Goal: Information Seeking & Learning: Learn about a topic

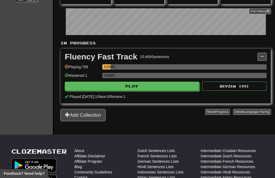
scroll to position [80, 0]
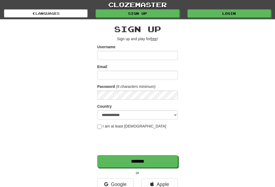
click at [226, 10] on link "Login" at bounding box center [228, 13] width 83 height 8
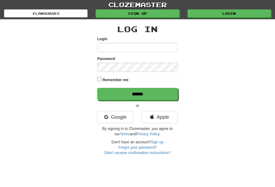
click at [137, 47] on input "Login" at bounding box center [137, 47] width 81 height 9
type input "**********"
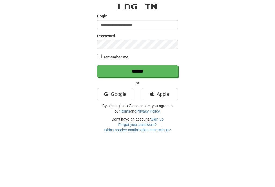
click at [159, 88] on input "******" at bounding box center [137, 94] width 81 height 12
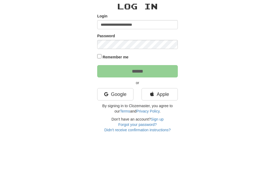
scroll to position [23, 0]
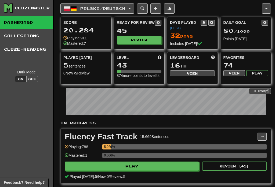
click at [152, 42] on button "Review" at bounding box center [139, 40] width 45 height 8
select select "**"
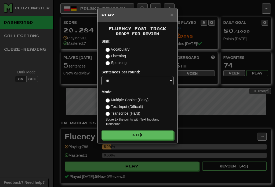
click at [138, 137] on button "Go" at bounding box center [137, 135] width 72 height 9
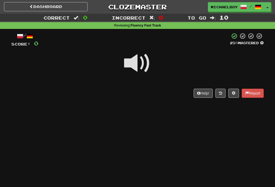
click at [137, 61] on span at bounding box center [137, 63] width 27 height 27
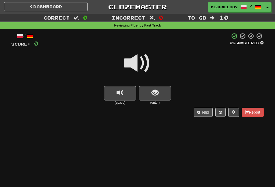
click at [116, 95] on button "replay audio" at bounding box center [120, 93] width 32 height 14
click at [122, 93] on span "replay audio" at bounding box center [119, 92] width 7 height 7
click at [160, 89] on button "show sentence" at bounding box center [155, 93] width 32 height 14
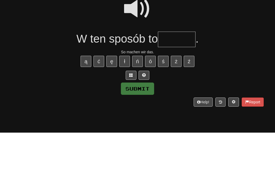
click at [136, 50] on span at bounding box center [137, 63] width 27 height 27
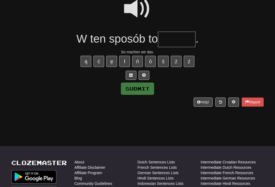
click at [174, 36] on input "text" at bounding box center [177, 40] width 38 height 16
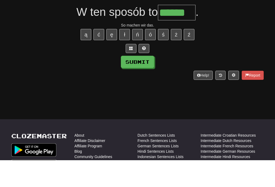
type input "******"
click at [149, 83] on button "Submit" at bounding box center [137, 89] width 33 height 12
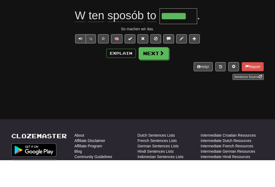
scroll to position [81, 0]
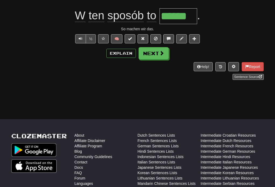
click at [159, 55] on span at bounding box center [161, 53] width 5 height 5
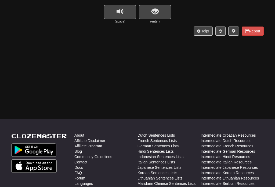
click at [156, 13] on span "show sentence" at bounding box center [154, 11] width 7 height 7
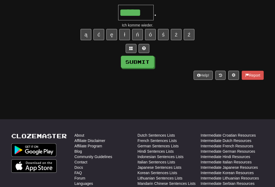
click at [144, 63] on button "Submit" at bounding box center [137, 62] width 33 height 12
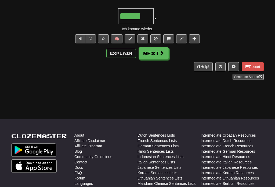
type input "*****"
click at [153, 56] on button "Next" at bounding box center [153, 53] width 30 height 12
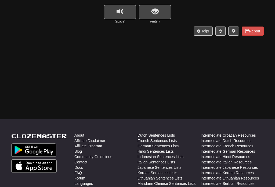
click at [159, 17] on button "show sentence" at bounding box center [155, 12] width 32 height 14
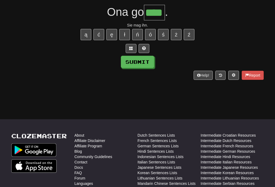
type input "****"
click at [143, 66] on button "Submit" at bounding box center [137, 62] width 33 height 12
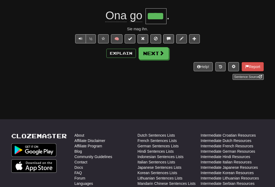
click at [158, 54] on button "Next" at bounding box center [153, 53] width 30 height 12
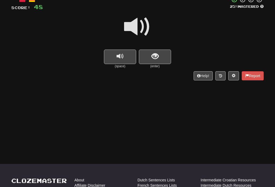
scroll to position [38, 0]
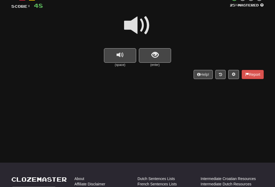
click at [162, 53] on button "show sentence" at bounding box center [155, 56] width 32 height 14
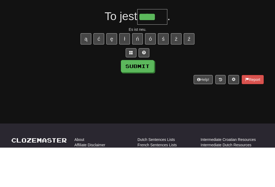
type input "****"
click at [141, 100] on button "Submit" at bounding box center [137, 106] width 33 height 12
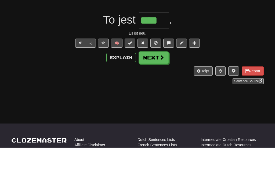
scroll to position [77, 0]
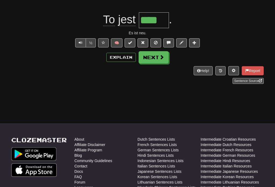
click at [158, 58] on button "Next" at bounding box center [153, 57] width 30 height 12
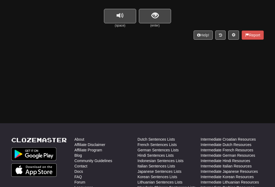
click at [117, 19] on span "replay audio" at bounding box center [119, 15] width 7 height 7
click at [119, 20] on button "replay audio" at bounding box center [120, 16] width 32 height 14
click at [156, 19] on span "show sentence" at bounding box center [154, 15] width 7 height 7
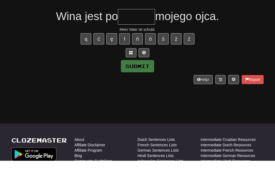
scroll to position [49, 0]
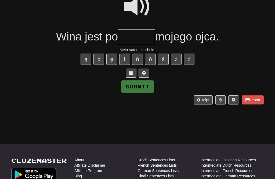
click at [135, 12] on span at bounding box center [137, 14] width 27 height 27
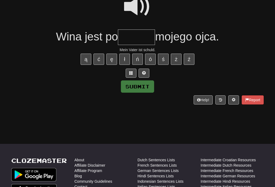
click at [137, 32] on input "text" at bounding box center [136, 38] width 37 height 16
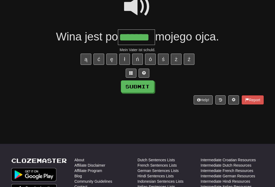
type input "*******"
click at [148, 83] on button "Submit" at bounding box center [137, 87] width 33 height 12
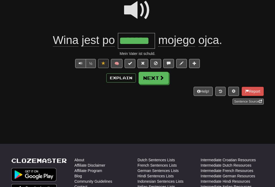
click at [159, 76] on span at bounding box center [161, 77] width 5 height 5
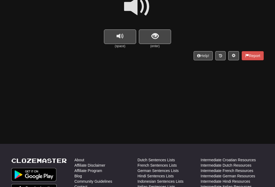
click at [160, 34] on button "show sentence" at bounding box center [155, 37] width 32 height 14
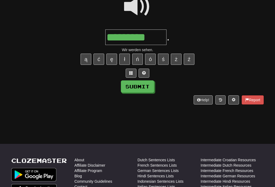
click at [145, 85] on button "Submit" at bounding box center [137, 87] width 33 height 12
type input "*********"
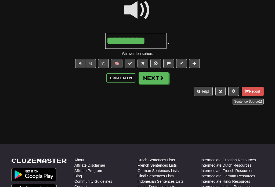
click at [158, 77] on button "Next" at bounding box center [153, 78] width 30 height 12
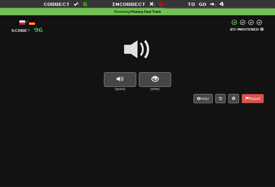
scroll to position [14, 0]
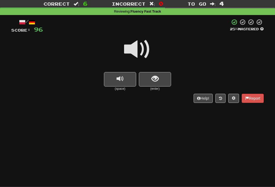
click at [161, 83] on button "show sentence" at bounding box center [155, 79] width 32 height 14
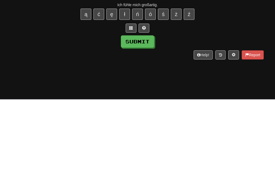
type input "*********"
click at [149, 123] on button "Submit" at bounding box center [137, 129] width 33 height 12
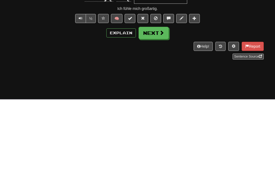
scroll to position [102, 0]
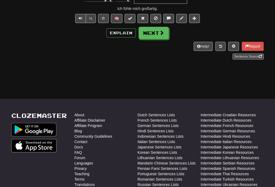
click at [161, 32] on span at bounding box center [161, 32] width 5 height 5
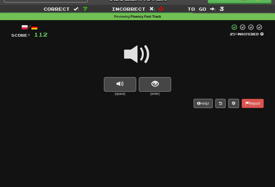
scroll to position [8, 0]
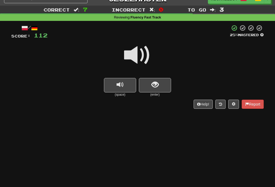
click at [154, 85] on span "show sentence" at bounding box center [154, 84] width 7 height 7
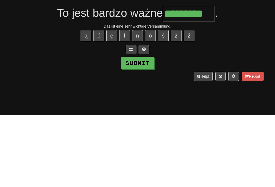
type input "*********"
click at [144, 129] on button "Submit" at bounding box center [137, 135] width 33 height 12
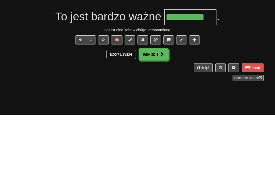
scroll to position [80, 0]
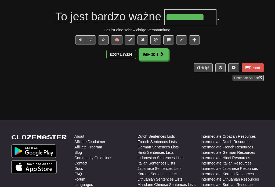
click at [163, 54] on span at bounding box center [161, 54] width 5 height 5
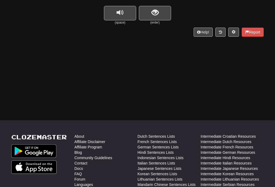
click at [156, 13] on span "show sentence" at bounding box center [154, 12] width 7 height 7
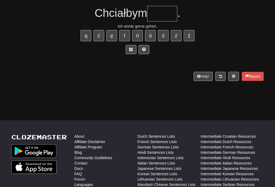
scroll to position [80, 0]
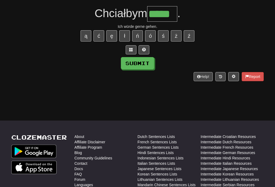
type input "*****"
click at [145, 63] on button "Submit" at bounding box center [137, 63] width 33 height 12
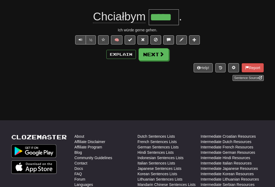
click at [162, 55] on span at bounding box center [161, 54] width 5 height 5
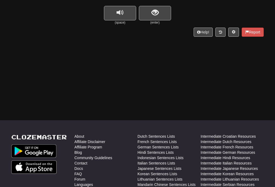
click at [115, 13] on button "replay audio" at bounding box center [120, 13] width 32 height 14
click at [159, 15] on button "show sentence" at bounding box center [155, 13] width 32 height 14
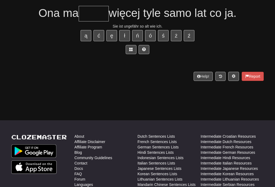
scroll to position [80, 0]
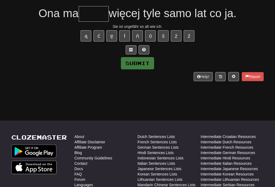
click at [88, 16] on input "text" at bounding box center [94, 14] width 30 height 16
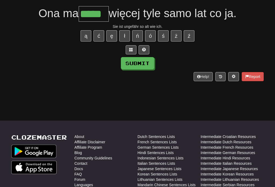
type input "*****"
click at [151, 59] on button "Submit" at bounding box center [137, 63] width 33 height 12
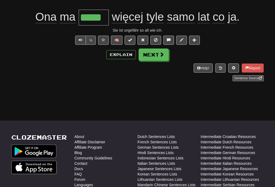
scroll to position [80, 0]
click at [125, 55] on button "Explain" at bounding box center [121, 54] width 30 height 9
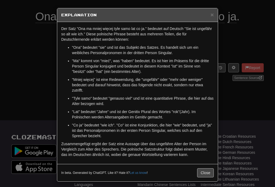
click at [207, 175] on button "Close" at bounding box center [205, 173] width 17 height 9
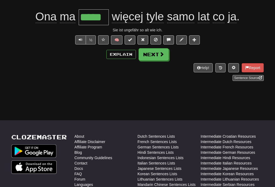
click at [101, 38] on span at bounding box center [103, 40] width 4 height 4
click at [157, 60] on button "Next" at bounding box center [153, 54] width 30 height 12
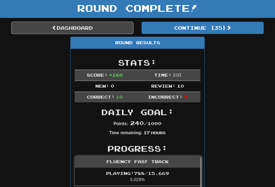
scroll to position [0, 0]
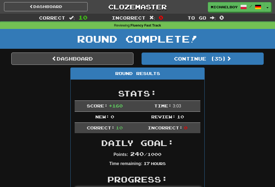
click at [43, 62] on link "Dashboard" at bounding box center [72, 59] width 122 height 12
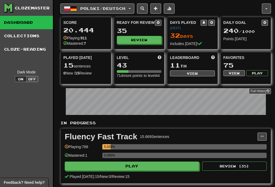
click at [201, 76] on button "View" at bounding box center [192, 74] width 45 height 6
select select "**********"
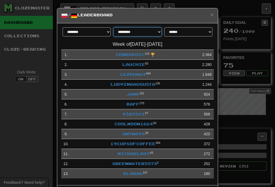
click at [158, 30] on select "**********" at bounding box center [137, 31] width 48 height 9
select select "********"
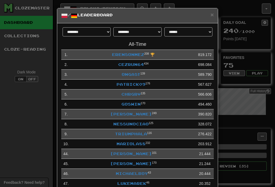
click at [211, 16] on span "×" at bounding box center [211, 15] width 3 height 6
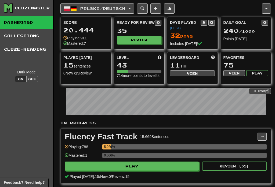
click at [264, 5] on button "button" at bounding box center [266, 8] width 9 height 10
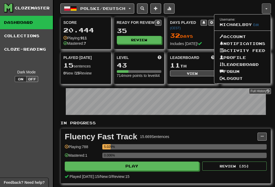
click at [266, 8] on div at bounding box center [137, 93] width 275 height 187
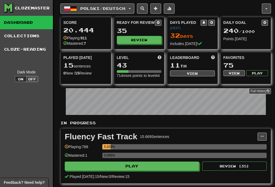
click at [263, 94] on link "Full History" at bounding box center [260, 91] width 22 height 6
click at [144, 42] on button "Review" at bounding box center [139, 40] width 45 height 8
select select "**"
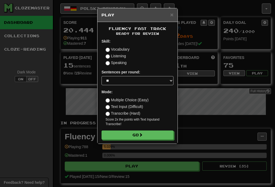
click at [148, 137] on button "Go" at bounding box center [137, 135] width 72 height 9
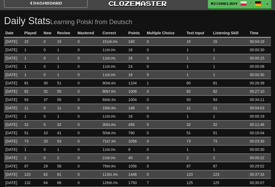
scroll to position [3, 0]
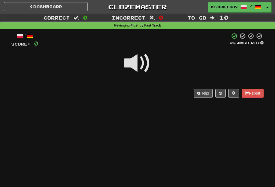
click at [135, 61] on span at bounding box center [137, 63] width 27 height 27
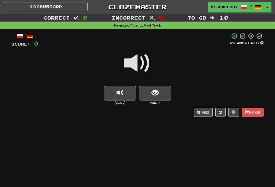
click at [121, 93] on span "replay audio" at bounding box center [119, 92] width 7 height 7
click at [152, 94] on span "show sentence" at bounding box center [154, 92] width 7 height 7
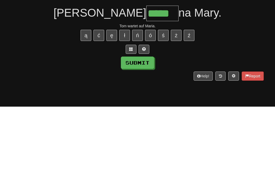
type input "*****"
click at [144, 137] on button "Submit" at bounding box center [137, 143] width 33 height 12
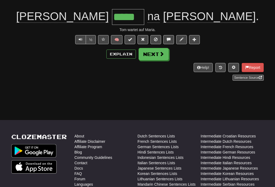
click at [157, 52] on button "Next" at bounding box center [153, 54] width 30 height 12
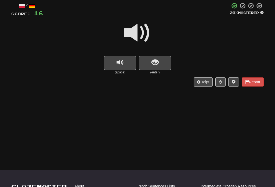
scroll to position [30, 0]
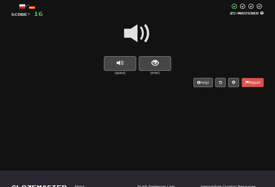
click at [124, 65] on button "replay audio" at bounding box center [120, 63] width 32 height 14
click at [158, 60] on span "show sentence" at bounding box center [154, 63] width 7 height 7
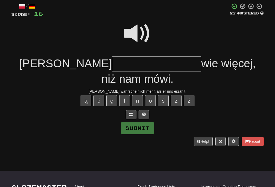
click at [112, 62] on input "text" at bounding box center [156, 64] width 89 height 16
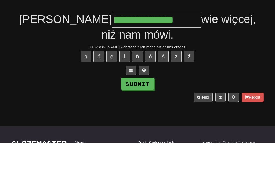
type input "**********"
click at [149, 122] on button "Submit" at bounding box center [137, 128] width 33 height 12
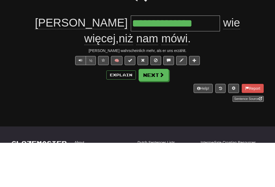
scroll to position [74, 0]
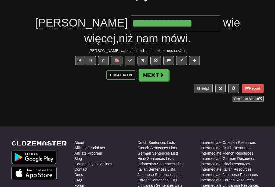
click at [156, 69] on button "Next" at bounding box center [153, 75] width 30 height 12
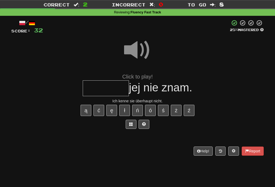
scroll to position [21, 0]
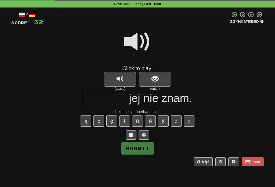
click at [100, 93] on input "text" at bounding box center [106, 99] width 46 height 16
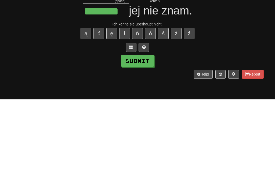
click at [145, 143] on button "Submit" at bounding box center [137, 149] width 33 height 12
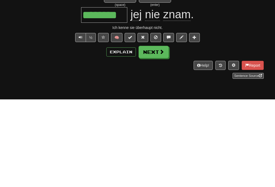
type input "********"
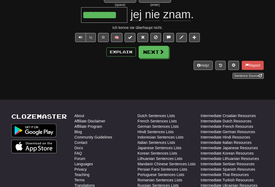
click at [162, 56] on button "Next" at bounding box center [153, 52] width 30 height 12
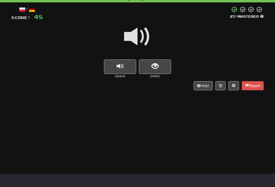
scroll to position [27, 0]
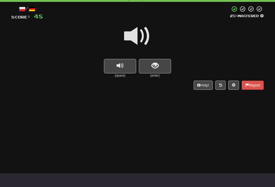
click at [162, 65] on button "show sentence" at bounding box center [155, 66] width 32 height 14
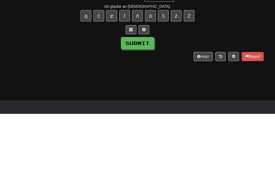
click at [147, 110] on button "Submit" at bounding box center [137, 116] width 33 height 12
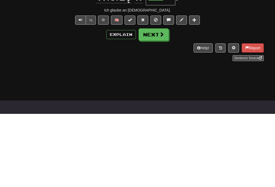
type input "****"
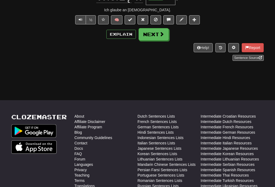
click at [157, 35] on button "Next" at bounding box center [153, 34] width 30 height 12
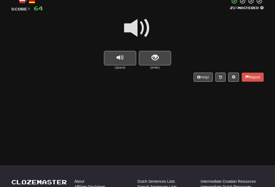
scroll to position [34, 0]
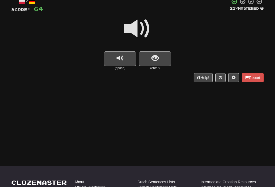
click at [162, 61] on button "show sentence" at bounding box center [155, 59] width 32 height 14
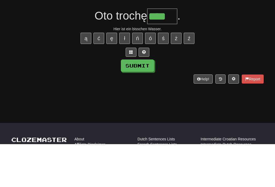
type input "****"
click at [146, 103] on button "Submit" at bounding box center [137, 109] width 33 height 12
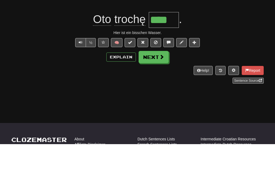
scroll to position [78, 0]
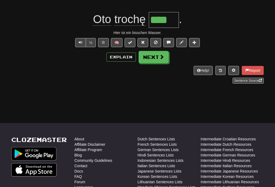
click at [125, 53] on button "Explain" at bounding box center [121, 57] width 30 height 9
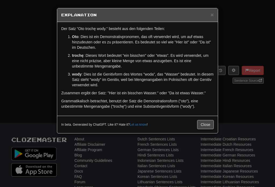
click at [209, 129] on button "Close" at bounding box center [205, 124] width 17 height 9
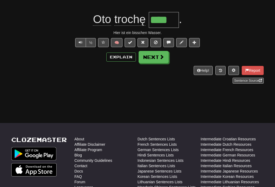
click at [160, 58] on span at bounding box center [161, 56] width 5 height 5
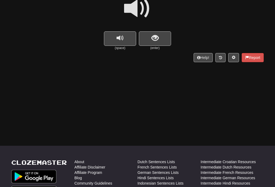
scroll to position [23, 0]
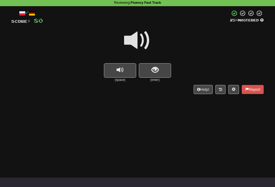
click at [162, 72] on button "show sentence" at bounding box center [155, 70] width 32 height 14
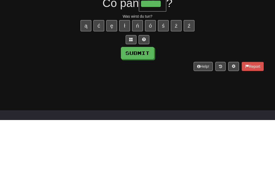
type input "*****"
click at [143, 114] on button "Submit" at bounding box center [137, 120] width 33 height 12
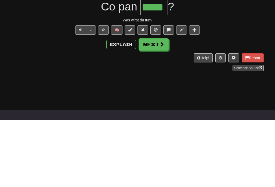
scroll to position [90, 0]
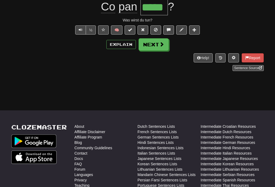
click at [160, 48] on button "Next" at bounding box center [153, 44] width 30 height 12
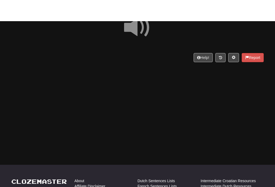
scroll to position [0, 0]
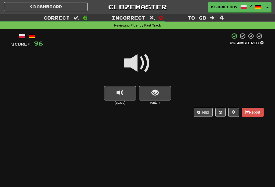
click at [158, 94] on span "show sentence" at bounding box center [154, 92] width 7 height 7
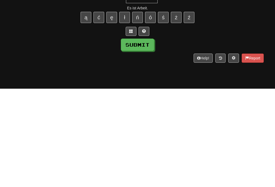
type input "*****"
click at [149, 137] on button "Submit" at bounding box center [137, 143] width 33 height 12
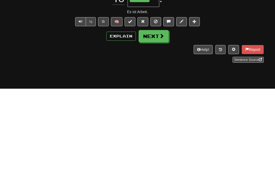
scroll to position [98, 0]
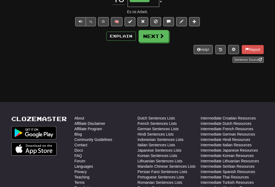
click at [162, 34] on span at bounding box center [161, 36] width 5 height 5
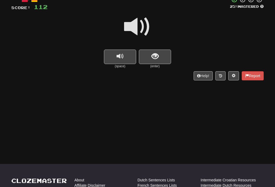
click at [124, 59] on button "replay audio" at bounding box center [120, 57] width 32 height 14
click at [158, 54] on span "show sentence" at bounding box center [154, 56] width 7 height 7
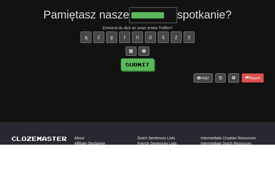
type input "********"
click at [142, 101] on button "Submit" at bounding box center [137, 107] width 33 height 12
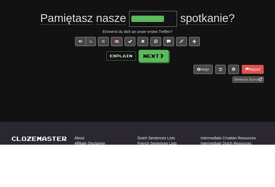
scroll to position [79, 0]
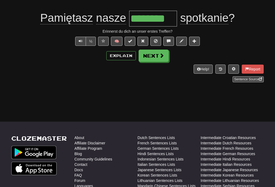
click at [159, 57] on span at bounding box center [161, 55] width 5 height 5
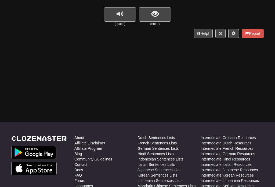
click at [121, 18] on span "replay audio" at bounding box center [119, 13] width 7 height 7
click at [162, 19] on button "show sentence" at bounding box center [155, 14] width 32 height 14
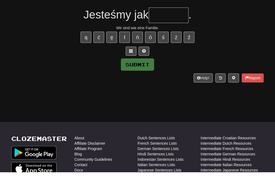
scroll to position [63, 0]
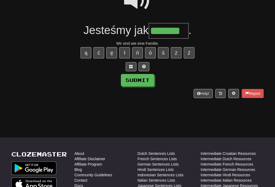
type input "*******"
click at [142, 80] on button "Submit" at bounding box center [137, 80] width 33 height 12
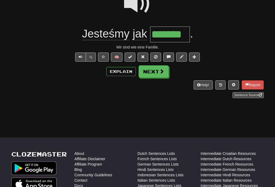
click at [161, 72] on span at bounding box center [161, 71] width 5 height 5
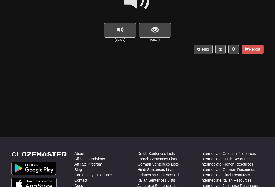
click at [157, 31] on span "show sentence" at bounding box center [154, 29] width 7 height 7
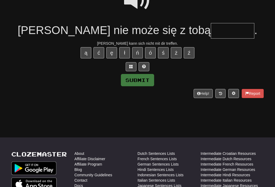
click at [137, 8] on span at bounding box center [137, 0] width 27 height 27
click at [211, 32] on input "text" at bounding box center [232, 31] width 43 height 16
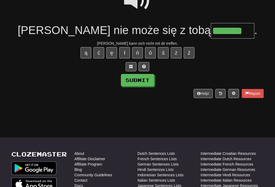
type input "*******"
click at [145, 80] on button "Submit" at bounding box center [137, 80] width 33 height 12
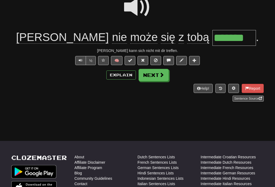
click at [159, 76] on span at bounding box center [161, 75] width 5 height 5
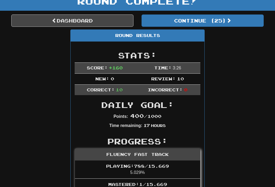
scroll to position [0, 0]
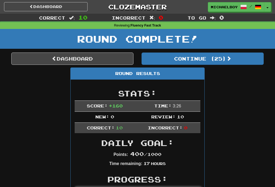
click at [57, 60] on link "Dashboard" at bounding box center [72, 59] width 122 height 12
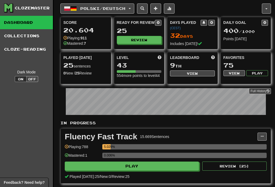
click at [144, 41] on button "Review" at bounding box center [139, 40] width 45 height 8
select select "**"
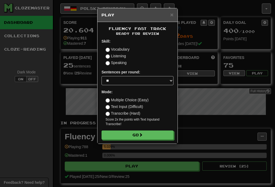
click at [148, 140] on button "Go" at bounding box center [137, 135] width 72 height 9
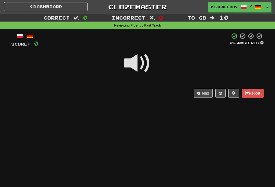
click at [141, 63] on span at bounding box center [137, 63] width 27 height 27
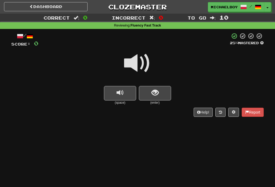
click at [158, 87] on button "show sentence" at bounding box center [155, 93] width 32 height 14
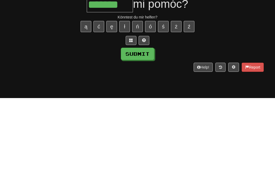
click at [138, 137] on button "Submit" at bounding box center [137, 143] width 33 height 12
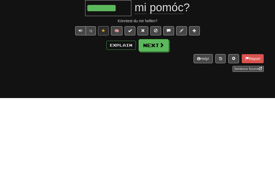
type input "*******"
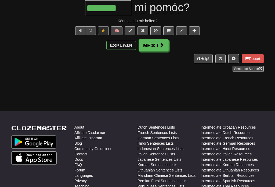
click at [157, 43] on button "Next" at bounding box center [153, 45] width 30 height 12
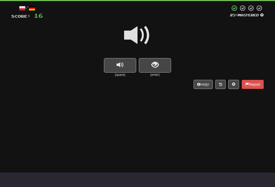
scroll to position [28, 0]
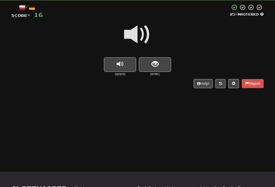
click at [156, 65] on span "show sentence" at bounding box center [154, 64] width 7 height 7
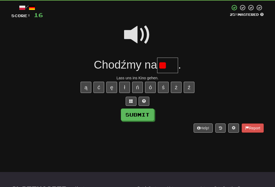
type input "*"
click at [142, 37] on span at bounding box center [137, 34] width 27 height 27
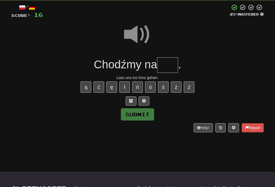
scroll to position [29, 0]
click at [139, 34] on span at bounding box center [137, 34] width 27 height 27
click at [168, 64] on input "text" at bounding box center [167, 65] width 21 height 16
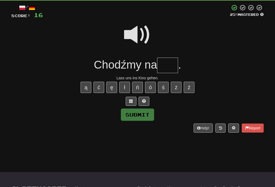
type input "*"
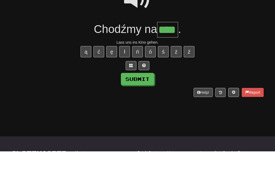
type input "****"
click at [146, 109] on button "Submit" at bounding box center [137, 115] width 33 height 12
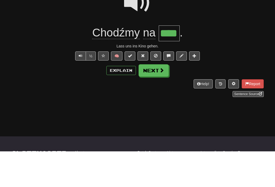
scroll to position [64, 0]
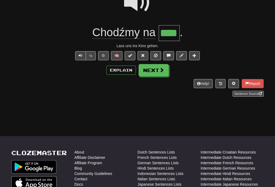
click at [159, 74] on button "Next" at bounding box center [153, 70] width 30 height 12
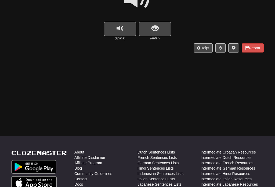
click at [159, 27] on button "show sentence" at bounding box center [155, 29] width 32 height 14
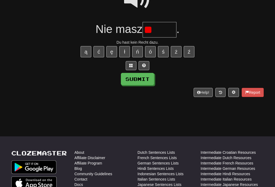
type input "*"
type input "*****"
click at [140, 81] on button "Submit" at bounding box center [137, 79] width 33 height 12
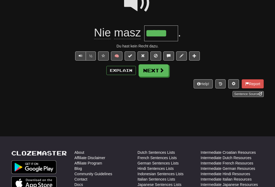
scroll to position [64, 0]
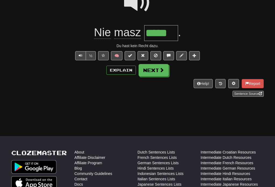
click at [123, 71] on button "Explain" at bounding box center [121, 70] width 30 height 9
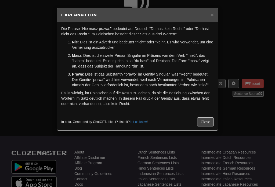
click at [210, 125] on button "Close" at bounding box center [205, 122] width 17 height 9
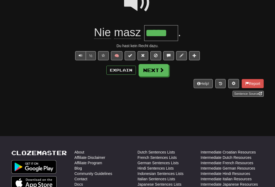
click at [162, 70] on span at bounding box center [161, 70] width 5 height 5
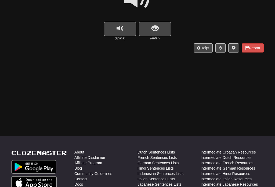
click at [120, 28] on span "replay audio" at bounding box center [119, 28] width 7 height 7
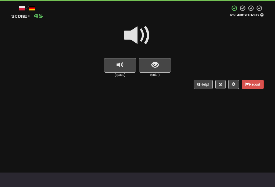
scroll to position [24, 0]
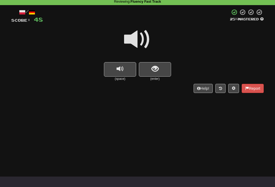
click at [161, 67] on button "show sentence" at bounding box center [155, 69] width 32 height 14
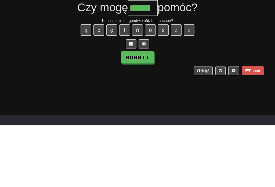
type input "*****"
click at [145, 113] on button "Submit" at bounding box center [137, 119] width 33 height 12
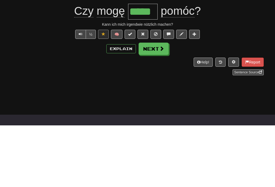
scroll to position [86, 0]
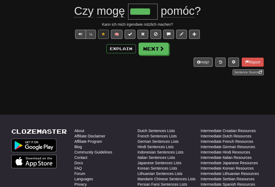
click at [158, 51] on button "Next" at bounding box center [153, 49] width 30 height 12
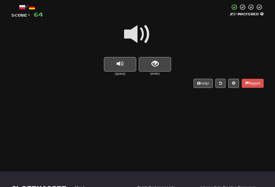
scroll to position [26, 0]
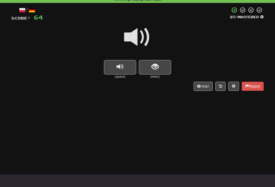
click at [160, 68] on button "show sentence" at bounding box center [155, 67] width 32 height 14
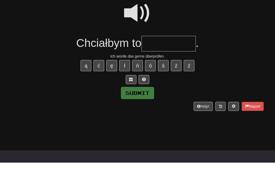
click at [137, 24] on span at bounding box center [137, 37] width 27 height 27
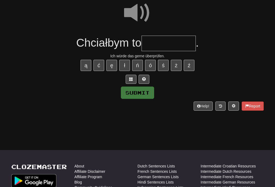
scroll to position [50, 0]
click at [159, 44] on input "text" at bounding box center [168, 44] width 54 height 16
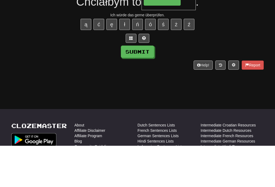
type input "*********"
click at [145, 87] on button "Submit" at bounding box center [137, 93] width 33 height 12
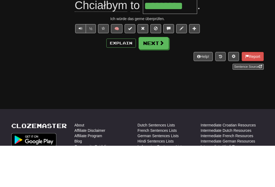
scroll to position [92, 0]
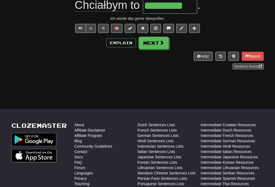
click at [157, 45] on button "Next" at bounding box center [153, 43] width 30 height 12
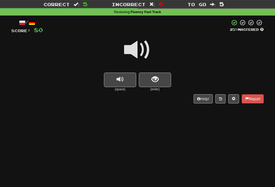
click at [141, 46] on span at bounding box center [137, 50] width 27 height 27
click at [159, 81] on button "show sentence" at bounding box center [155, 80] width 32 height 14
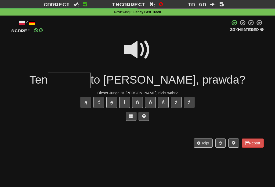
scroll to position [13, 0]
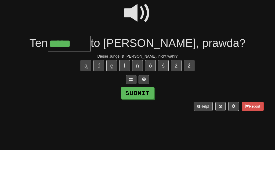
click at [139, 37] on span at bounding box center [137, 50] width 27 height 27
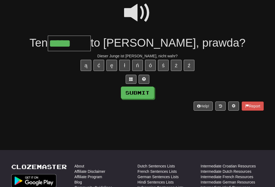
click at [91, 45] on input "*****" at bounding box center [69, 44] width 43 height 16
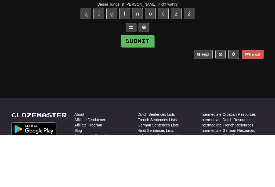
type input "*******"
click at [144, 87] on button "Submit" at bounding box center [137, 93] width 33 height 12
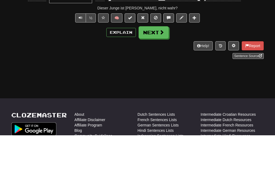
scroll to position [102, 0]
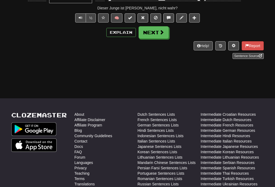
click at [159, 32] on span at bounding box center [161, 32] width 5 height 5
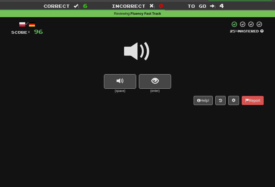
scroll to position [11, 0]
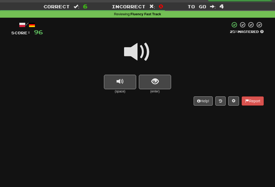
click at [150, 86] on button "show sentence" at bounding box center [155, 82] width 32 height 14
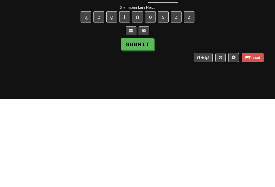
type input "*****"
click at [138, 126] on button "Submit" at bounding box center [137, 132] width 33 height 12
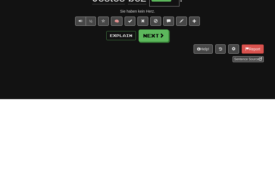
scroll to position [99, 0]
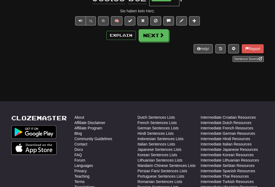
click at [155, 35] on button "Next" at bounding box center [153, 35] width 30 height 12
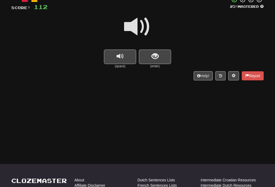
scroll to position [37, 0]
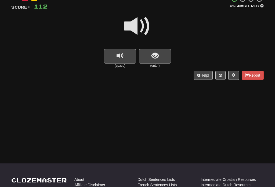
click at [158, 56] on span "show sentence" at bounding box center [154, 55] width 7 height 7
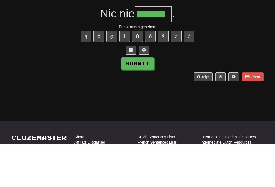
type input "*******"
click at [144, 100] on button "Submit" at bounding box center [137, 106] width 33 height 12
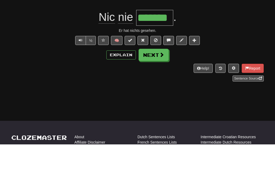
scroll to position [80, 0]
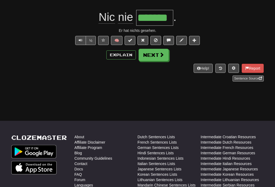
click at [160, 55] on span at bounding box center [161, 54] width 5 height 5
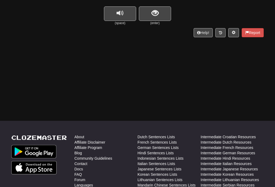
click at [118, 14] on span "replay audio" at bounding box center [119, 13] width 7 height 7
click at [161, 12] on button "show sentence" at bounding box center [155, 13] width 32 height 14
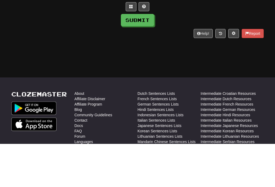
click at [143, 57] on button "Submit" at bounding box center [137, 63] width 33 height 12
type input "********"
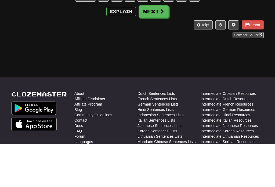
scroll to position [123, 0]
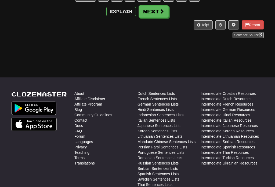
click at [161, 14] on button "Next" at bounding box center [153, 11] width 30 height 12
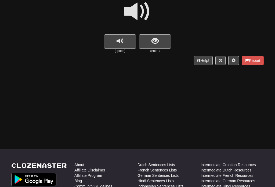
scroll to position [48, 0]
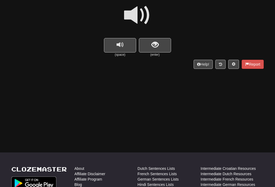
click at [161, 49] on button "show sentence" at bounding box center [155, 45] width 32 height 14
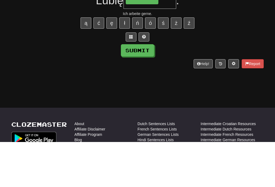
type input "********"
click at [145, 89] on button "Submit" at bounding box center [137, 95] width 33 height 12
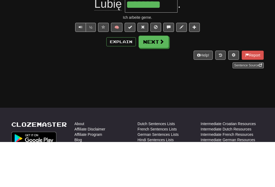
scroll to position [93, 0]
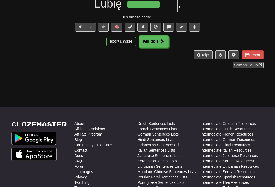
click at [160, 44] on span at bounding box center [161, 41] width 5 height 5
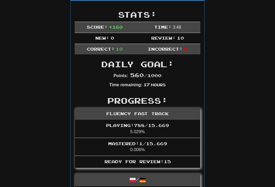
scroll to position [0, 0]
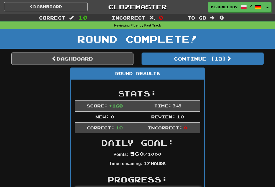
click at [65, 58] on link "Dashboard" at bounding box center [72, 59] width 122 height 12
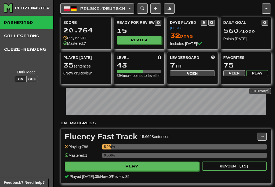
click at [211, 24] on span at bounding box center [211, 22] width 3 height 3
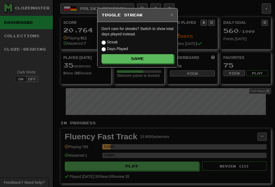
click at [105, 40] on label "Streak" at bounding box center [109, 41] width 16 height 5
click at [141, 61] on button "Save" at bounding box center [137, 58] width 72 height 9
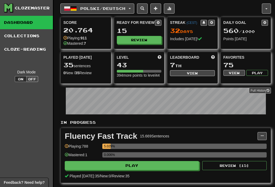
click at [151, 38] on button "Review" at bounding box center [139, 40] width 45 height 8
select select "**"
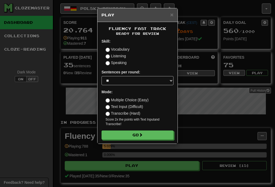
click at [154, 134] on button "Go" at bounding box center [137, 135] width 72 height 9
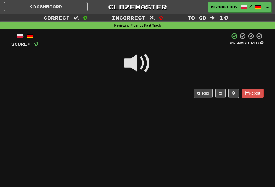
click at [138, 66] on span at bounding box center [137, 63] width 27 height 27
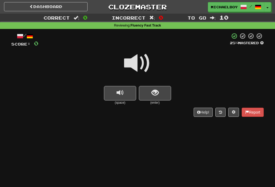
click at [156, 95] on span "show sentence" at bounding box center [154, 92] width 7 height 7
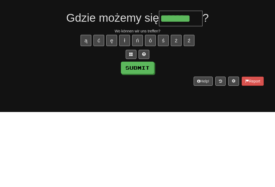
type input "*******"
click at [150, 137] on button "Submit" at bounding box center [137, 143] width 33 height 12
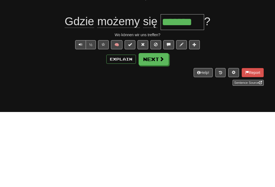
scroll to position [75, 0]
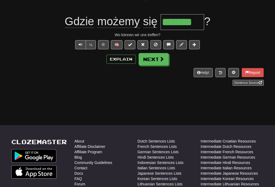
click at [155, 58] on button "Next" at bounding box center [153, 59] width 30 height 12
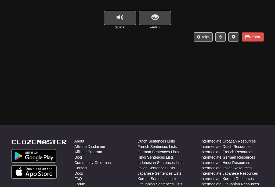
click at [157, 17] on span "show sentence" at bounding box center [154, 17] width 7 height 7
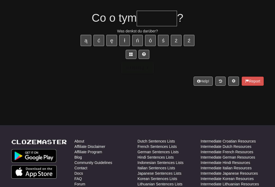
scroll to position [75, 0]
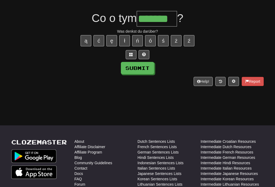
type input "*******"
click at [139, 70] on button "Submit" at bounding box center [137, 68] width 33 height 12
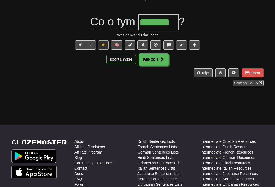
scroll to position [75, 0]
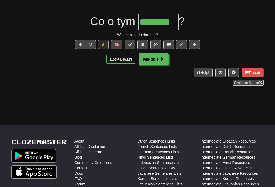
click at [162, 58] on span at bounding box center [161, 59] width 5 height 5
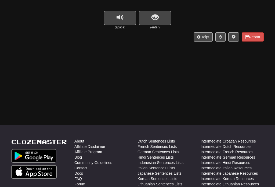
click at [155, 24] on button "show sentence" at bounding box center [155, 18] width 32 height 14
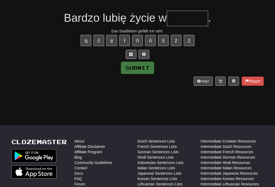
scroll to position [75, 0]
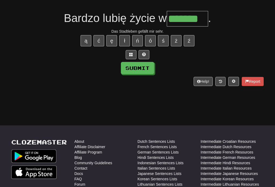
type input "*******"
click at [143, 67] on button "Submit" at bounding box center [137, 68] width 33 height 12
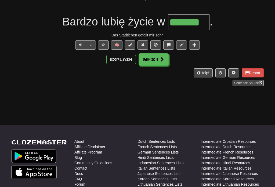
scroll to position [75, 0]
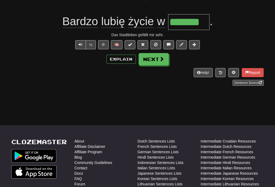
click at [159, 59] on button "Next" at bounding box center [153, 59] width 30 height 12
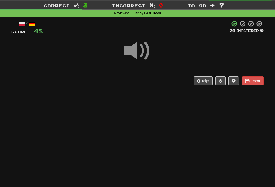
click at [137, 47] on span at bounding box center [137, 51] width 27 height 27
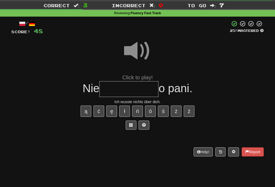
scroll to position [21, 0]
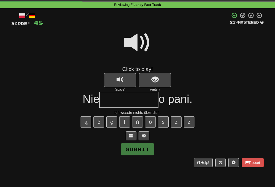
click at [135, 43] on span at bounding box center [137, 42] width 27 height 27
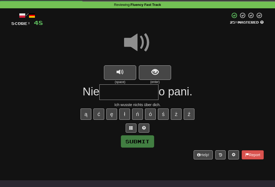
click at [112, 93] on input "text" at bounding box center [128, 93] width 59 height 16
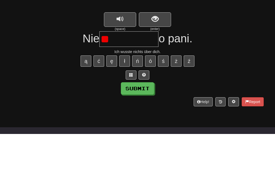
type input "*"
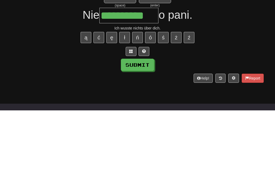
type input "**********"
click at [139, 136] on button "Submit" at bounding box center [137, 142] width 33 height 12
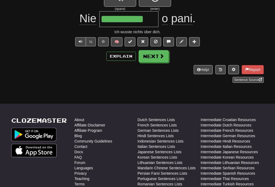
click at [159, 59] on span at bounding box center [161, 56] width 5 height 5
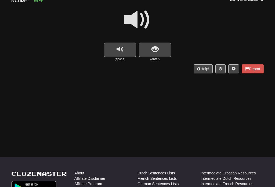
scroll to position [43, 0]
click at [157, 50] on span "show sentence" at bounding box center [154, 49] width 7 height 7
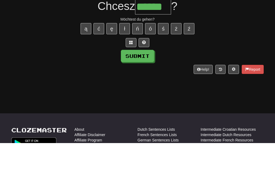
type input "******"
click at [147, 94] on button "Submit" at bounding box center [137, 100] width 33 height 12
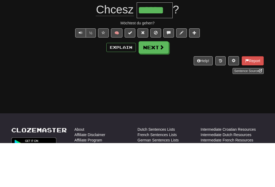
scroll to position [87, 0]
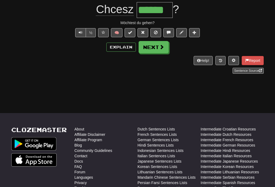
click at [158, 46] on button "Next" at bounding box center [153, 47] width 30 height 12
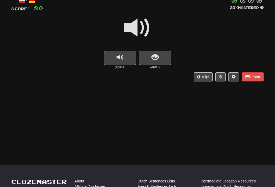
scroll to position [36, 0]
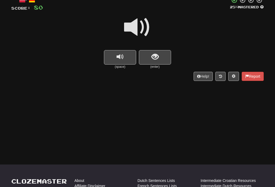
click at [159, 61] on button "show sentence" at bounding box center [155, 57] width 32 height 14
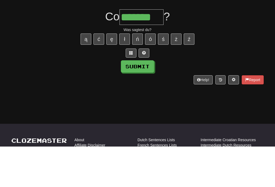
type input "*******"
click at [152, 101] on button "Submit" at bounding box center [137, 107] width 33 height 12
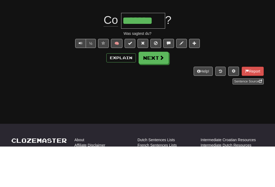
scroll to position [77, 0]
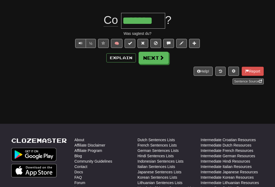
click at [158, 57] on button "Next" at bounding box center [153, 58] width 30 height 12
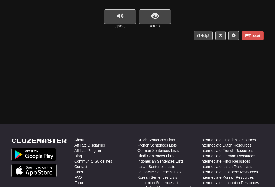
click at [158, 17] on span "show sentence" at bounding box center [154, 16] width 7 height 7
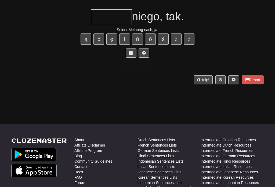
scroll to position [76, 0]
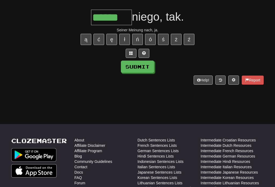
click at [139, 67] on button "Submit" at bounding box center [137, 67] width 33 height 12
type input "******"
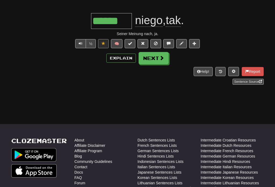
scroll to position [77, 0]
click at [160, 57] on span at bounding box center [161, 57] width 5 height 5
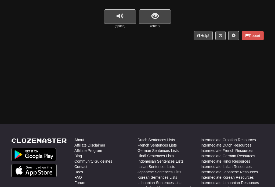
click at [155, 13] on span "show sentence" at bounding box center [154, 16] width 7 height 7
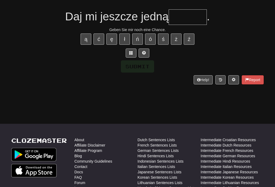
scroll to position [76, 0]
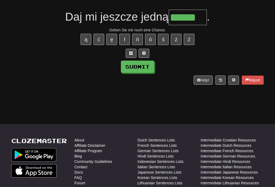
type input "******"
click at [140, 63] on button "Submit" at bounding box center [137, 67] width 33 height 12
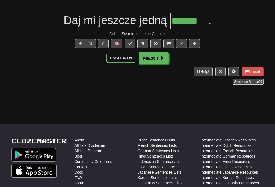
scroll to position [77, 0]
click at [155, 55] on button "Next" at bounding box center [153, 58] width 30 height 12
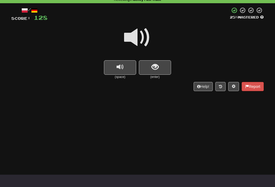
scroll to position [26, 0]
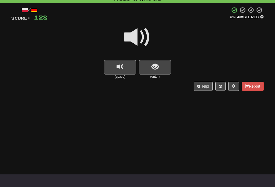
click at [156, 65] on span "show sentence" at bounding box center [154, 67] width 7 height 7
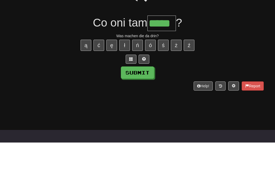
type input "*****"
click at [143, 111] on button "Submit" at bounding box center [137, 117] width 33 height 12
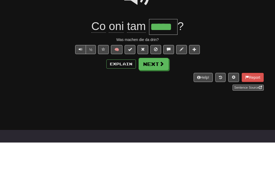
scroll to position [71, 0]
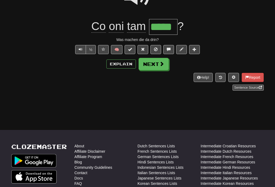
click at [156, 66] on button "Next" at bounding box center [153, 64] width 30 height 12
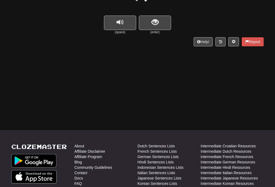
click at [155, 21] on span "show sentence" at bounding box center [154, 22] width 7 height 7
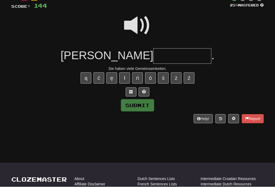
click at [138, 27] on span at bounding box center [137, 25] width 27 height 27
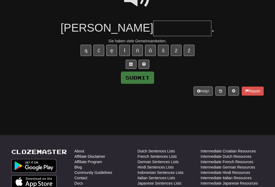
scroll to position [65, 0]
click at [153, 28] on input "text" at bounding box center [182, 29] width 58 height 16
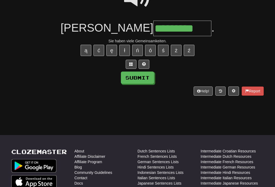
type input "*********"
click at [140, 77] on button "Submit" at bounding box center [137, 78] width 33 height 12
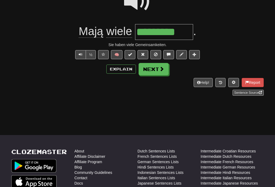
click at [101, 53] on span at bounding box center [103, 55] width 4 height 4
click at [157, 69] on button "Next" at bounding box center [153, 69] width 30 height 12
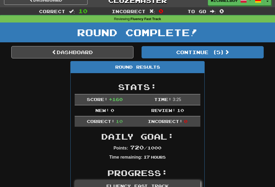
scroll to position [0, 0]
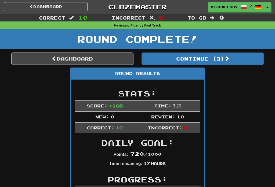
click at [72, 8] on link "Dashboard" at bounding box center [45, 6] width 83 height 9
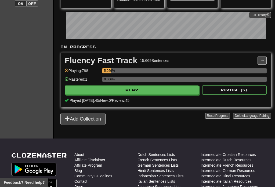
scroll to position [76, 0]
click at [155, 95] on button "Play" at bounding box center [132, 90] width 134 height 9
select select "**"
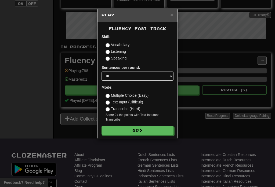
click at [144, 133] on button "Go" at bounding box center [137, 130] width 72 height 9
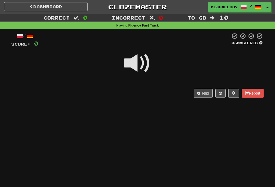
click at [137, 67] on span at bounding box center [137, 63] width 27 height 27
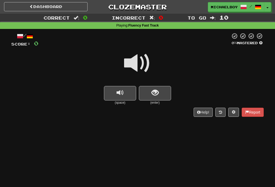
click at [155, 96] on span "show sentence" at bounding box center [154, 92] width 7 height 7
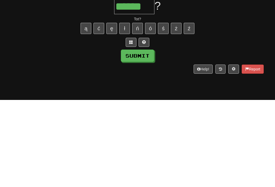
click at [142, 137] on button "Submit" at bounding box center [137, 143] width 33 height 12
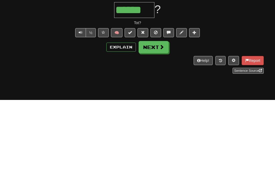
type input "******"
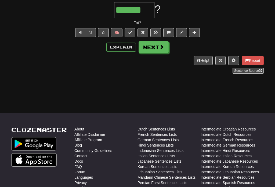
click at [157, 50] on button "Next" at bounding box center [153, 47] width 30 height 12
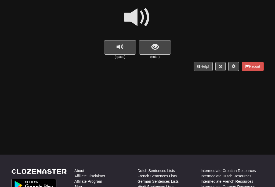
scroll to position [47, 0]
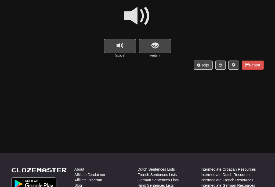
click at [156, 47] on span "show sentence" at bounding box center [154, 45] width 7 height 7
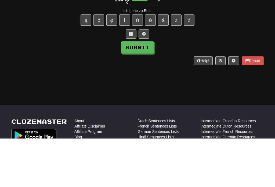
type input "****"
click at [147, 90] on button "Submit" at bounding box center [137, 96] width 33 height 12
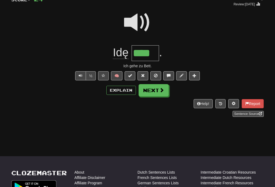
scroll to position [44, 0]
click at [159, 90] on span at bounding box center [161, 90] width 5 height 5
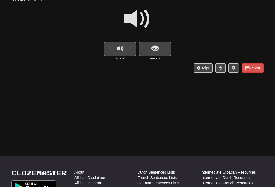
click at [157, 49] on span "show sentence" at bounding box center [154, 48] width 7 height 7
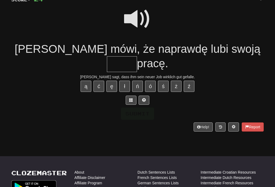
scroll to position [44, 0]
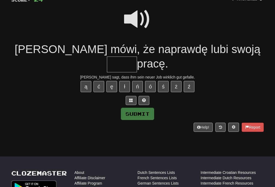
click at [139, 20] on span at bounding box center [137, 19] width 27 height 27
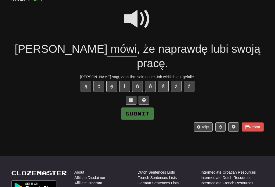
click at [137, 57] on input "text" at bounding box center [122, 65] width 30 height 16
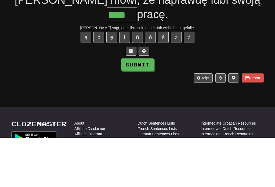
type input "****"
click at [146, 108] on button "Submit" at bounding box center [137, 114] width 33 height 12
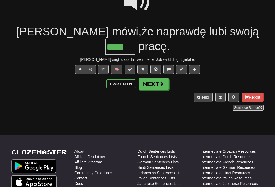
scroll to position [65, 0]
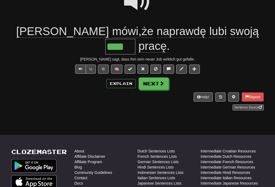
click at [156, 78] on button "Next" at bounding box center [153, 84] width 30 height 12
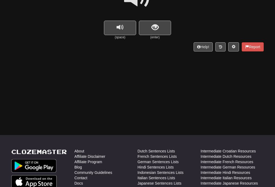
click at [156, 28] on span "show sentence" at bounding box center [154, 27] width 7 height 7
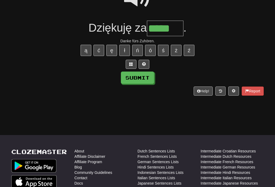
type input "*****"
click at [143, 80] on button "Submit" at bounding box center [137, 78] width 33 height 12
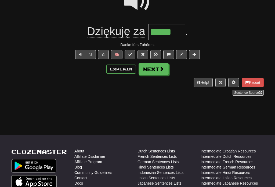
click at [159, 68] on span at bounding box center [161, 69] width 5 height 5
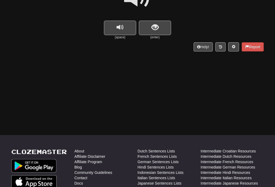
click at [123, 27] on span "replay audio" at bounding box center [119, 27] width 7 height 7
click at [159, 29] on button "show sentence" at bounding box center [155, 28] width 32 height 14
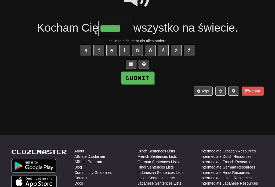
type input "*****"
click at [144, 82] on button "Submit" at bounding box center [137, 78] width 33 height 12
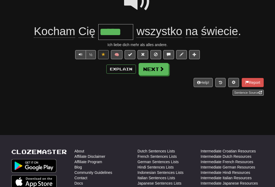
click at [125, 69] on button "Explain" at bounding box center [121, 69] width 30 height 9
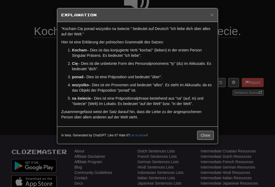
click at [209, 144] on div "In beta. Generated by ChatGPT. Like it? Hate it? Let us know ! Close" at bounding box center [137, 135] width 160 height 17
click at [207, 137] on button "Close" at bounding box center [205, 135] width 17 height 9
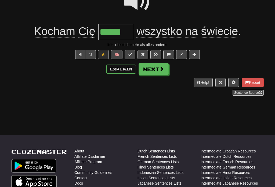
click at [159, 70] on span at bounding box center [161, 69] width 5 height 5
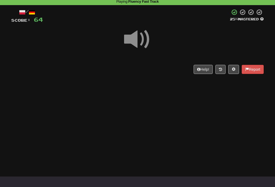
scroll to position [19, 0]
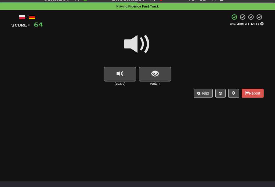
click at [128, 72] on button "replay audio" at bounding box center [120, 74] width 32 height 14
click at [126, 70] on button "replay audio" at bounding box center [120, 74] width 32 height 14
click at [116, 72] on button "replay audio" at bounding box center [120, 74] width 32 height 14
click at [121, 75] on span "replay audio" at bounding box center [119, 73] width 7 height 7
click at [165, 67] on button "show sentence" at bounding box center [155, 74] width 32 height 14
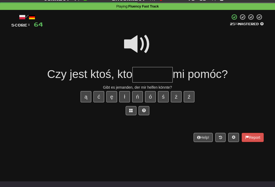
scroll to position [27, 0]
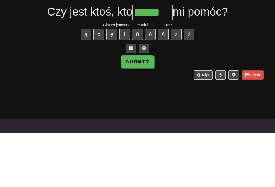
type input "******"
click at [143, 110] on button "Submit" at bounding box center [137, 116] width 33 height 12
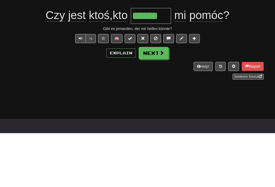
scroll to position [82, 0]
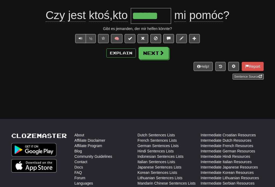
click at [123, 52] on button "Explain" at bounding box center [121, 53] width 30 height 9
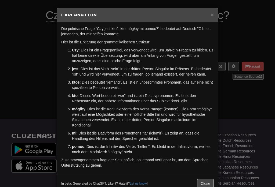
click at [209, 187] on button "Close" at bounding box center [205, 183] width 17 height 9
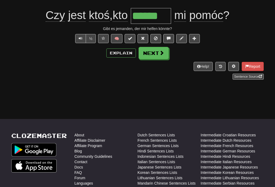
click at [159, 51] on span at bounding box center [161, 52] width 5 height 5
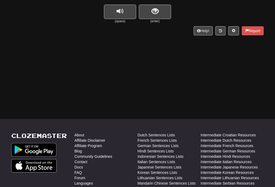
click at [123, 9] on span "replay audio" at bounding box center [119, 11] width 7 height 7
click at [153, 12] on span "show sentence" at bounding box center [154, 11] width 7 height 7
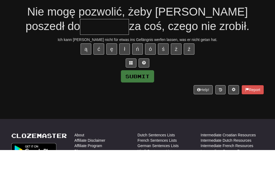
scroll to position [44, 0]
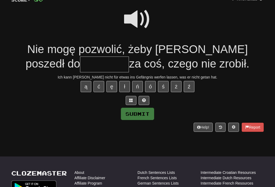
click at [135, 17] on span at bounding box center [137, 19] width 27 height 27
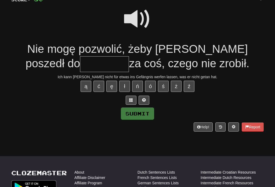
scroll to position [44, 0]
click at [80, 64] on input "text" at bounding box center [104, 64] width 49 height 16
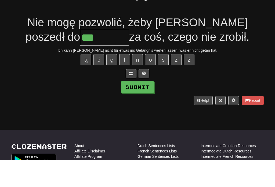
click at [143, 108] on button "Submit" at bounding box center [137, 114] width 33 height 12
type input "*********"
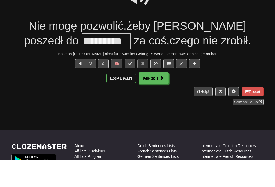
scroll to position [71, 0]
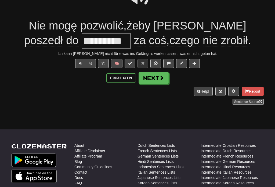
click at [158, 79] on button "Next" at bounding box center [153, 78] width 30 height 12
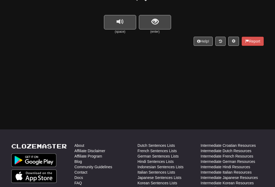
click at [158, 23] on span "show sentence" at bounding box center [154, 21] width 7 height 7
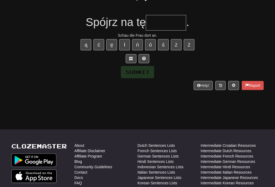
scroll to position [71, 0]
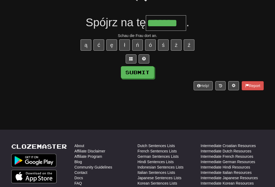
type input "*******"
click at [142, 74] on button "Submit" at bounding box center [137, 72] width 33 height 12
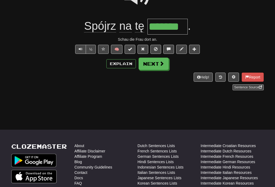
scroll to position [71, 0]
click at [159, 64] on span at bounding box center [161, 63] width 5 height 5
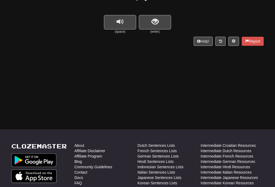
click at [124, 25] on button "replay audio" at bounding box center [120, 22] width 32 height 14
click at [159, 24] on button "show sentence" at bounding box center [155, 22] width 32 height 14
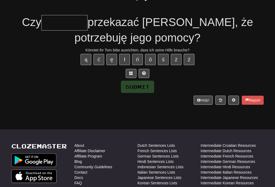
scroll to position [71, 0]
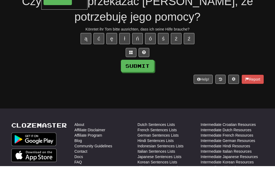
type input "*******"
click at [140, 81] on button "Submit" at bounding box center [137, 87] width 33 height 12
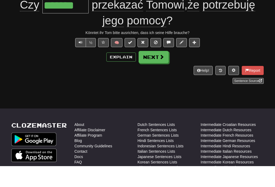
scroll to position [92, 0]
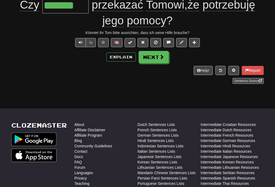
click at [156, 52] on button "Next" at bounding box center [153, 57] width 30 height 12
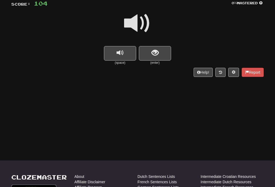
scroll to position [41, 0]
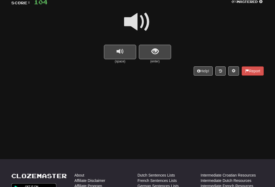
click at [161, 49] on button "show sentence" at bounding box center [155, 52] width 32 height 14
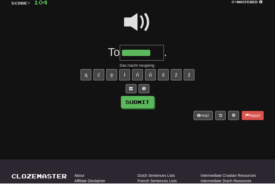
scroll to position [14, 0]
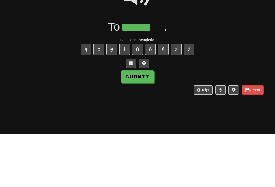
type input "*******"
click at [149, 123] on button "Submit" at bounding box center [137, 129] width 33 height 12
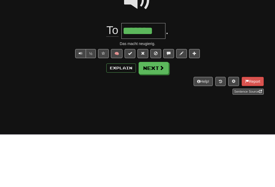
scroll to position [67, 0]
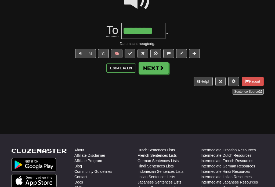
click at [158, 67] on button "Next" at bounding box center [153, 68] width 30 height 12
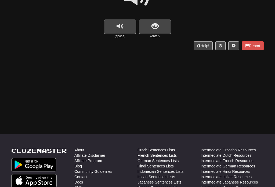
click at [157, 23] on span "show sentence" at bounding box center [154, 26] width 7 height 7
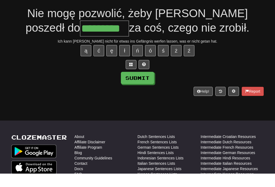
type input "*********"
click at [143, 85] on button "Submit" at bounding box center [137, 91] width 33 height 12
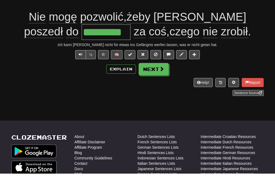
scroll to position [80, 0]
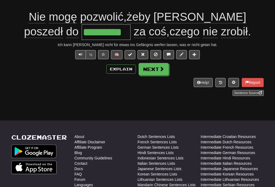
click at [159, 74] on button "Next" at bounding box center [153, 69] width 30 height 12
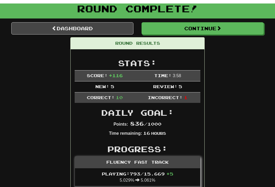
scroll to position [0, 0]
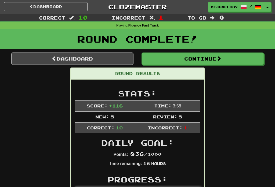
click at [114, 60] on link "Dashboard" at bounding box center [72, 59] width 122 height 12
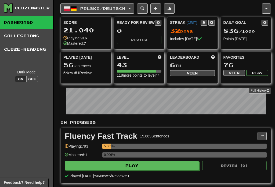
click at [0, 77] on div "Clozemaster Dashboard Collections Cloze-Reading Dark Mode On Off" at bounding box center [27, 107] width 54 height 214
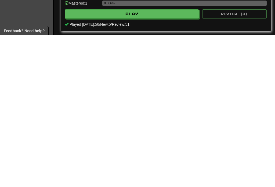
scroll to position [201, 0]
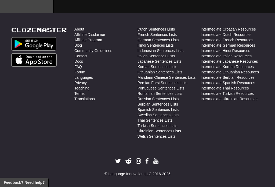
click at [81, 75] on link "Forum" at bounding box center [79, 72] width 11 height 5
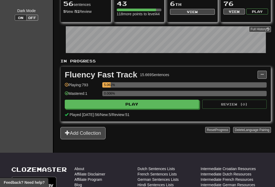
scroll to position [0, 0]
